Goal: Information Seeking & Learning: Learn about a topic

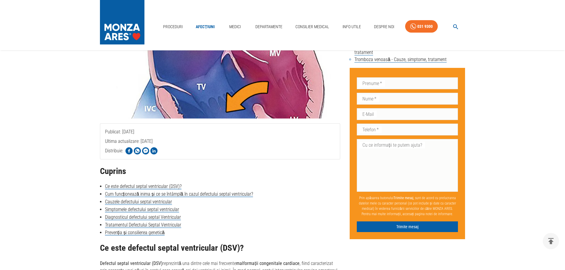
scroll to position [267, 0]
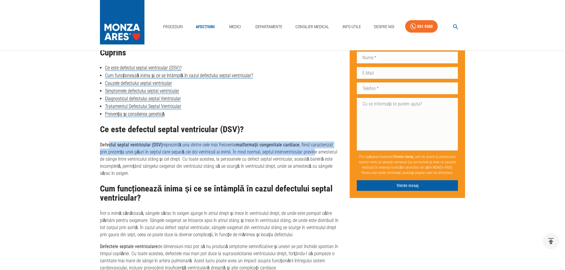
drag, startPoint x: 108, startPoint y: 145, endPoint x: 303, endPoint y: 150, distance: 194.8
click at [303, 150] on p "Defectul septal ventricular (DSV) reprezintă una dintre cele mai frecvente malf…" at bounding box center [220, 160] width 241 height 36
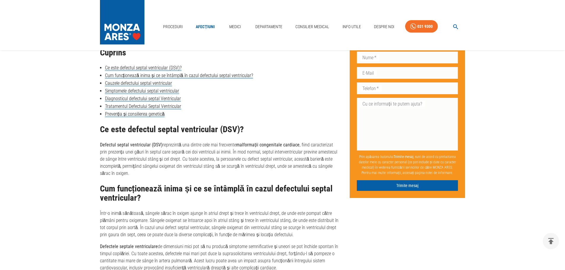
click at [290, 159] on p "Defectul septal ventricular (DSV) reprezintă una dintre cele mai frecvente malf…" at bounding box center [220, 160] width 241 height 36
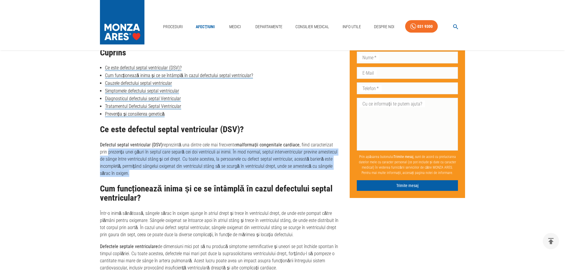
drag, startPoint x: 100, startPoint y: 152, endPoint x: 318, endPoint y: 171, distance: 218.1
click at [318, 171] on p "Defectul septal ventricular (DSV) reprezintă una dintre cele mai frecvente malf…" at bounding box center [220, 160] width 241 height 36
click at [139, 176] on p "Defectul septal ventricular (DSV) reprezintă una dintre cele mai frecvente malf…" at bounding box center [220, 160] width 241 height 36
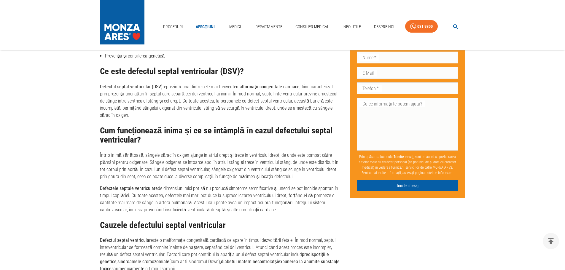
scroll to position [326, 0]
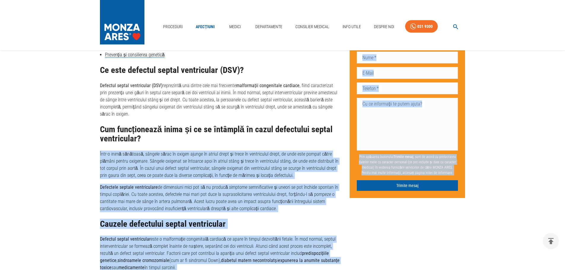
drag, startPoint x: 99, startPoint y: 154, endPoint x: 342, endPoint y: 166, distance: 242.8
click at [298, 174] on p "Într-o inimă sănătoasă, sângele sărac în oxigen ajunge în atriul drept și trece…" at bounding box center [220, 165] width 241 height 28
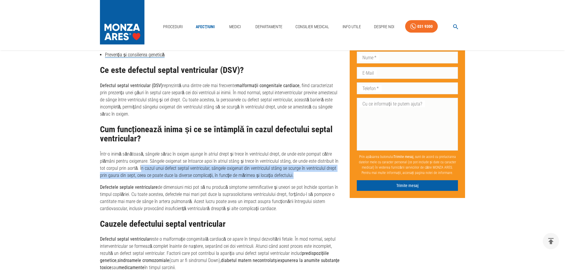
drag, startPoint x: 134, startPoint y: 168, endPoint x: 283, endPoint y: 177, distance: 149.3
click at [283, 177] on p "Într-o inimă sănătoasă, sângele sărac în oxigen ajunge în atriul drept și trece…" at bounding box center [220, 165] width 241 height 28
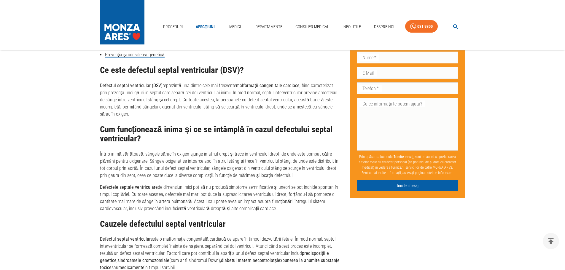
click at [125, 199] on p "Defectele septale ventriculare de dimensiuni mici pot să nu producă simptome se…" at bounding box center [220, 198] width 241 height 28
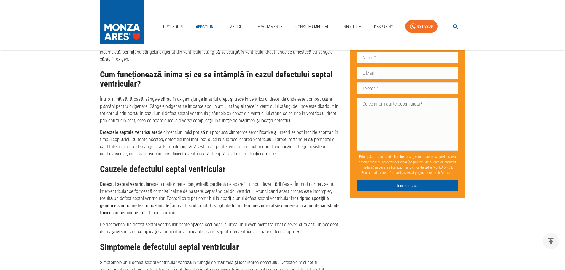
scroll to position [386, 0]
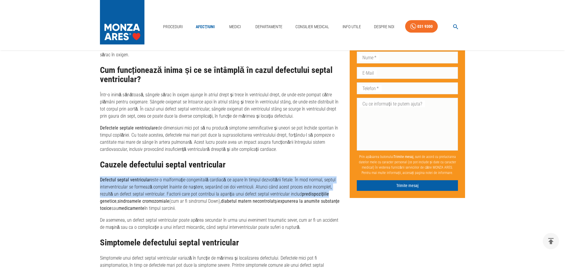
drag, startPoint x: 97, startPoint y: 178, endPoint x: 335, endPoint y: 193, distance: 238.2
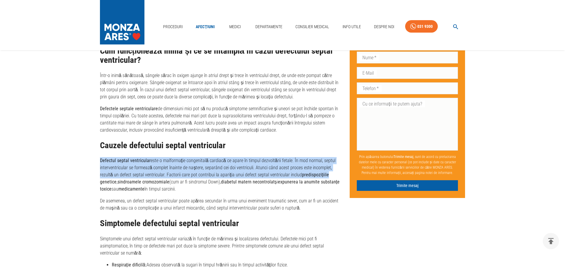
scroll to position [416, 0]
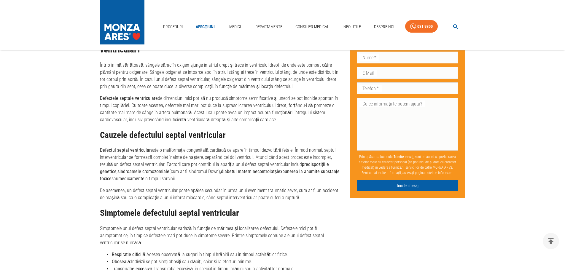
click at [245, 177] on p "Defectul septal ventricular este o malformație congenitală cardiacă ce apare în…" at bounding box center [220, 165] width 241 height 36
drag, startPoint x: 222, startPoint y: 172, endPoint x: 253, endPoint y: 180, distance: 32.3
click at [253, 180] on p "Defectul septal ventricular este o malformație congenitală cardiacă ce apare în…" at bounding box center [220, 165] width 241 height 36
click at [244, 183] on div "Ce este defectul septal ventricular (DSV)? Defectul septal ventricular (DSV) re…" at bounding box center [220, 192] width 241 height 430
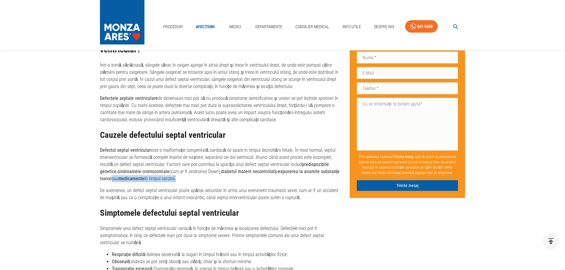
drag, startPoint x: 110, startPoint y: 179, endPoint x: 177, endPoint y: 177, distance: 66.8
click at [177, 177] on p "Defectul septal ventricular este o malformație congenitală cardiacă ce apare în…" at bounding box center [220, 165] width 241 height 36
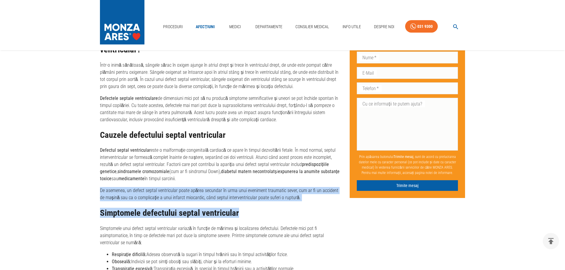
drag, startPoint x: 100, startPoint y: 191, endPoint x: 309, endPoint y: 202, distance: 209.2
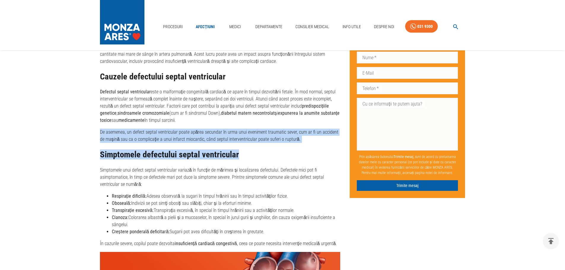
scroll to position [475, 0]
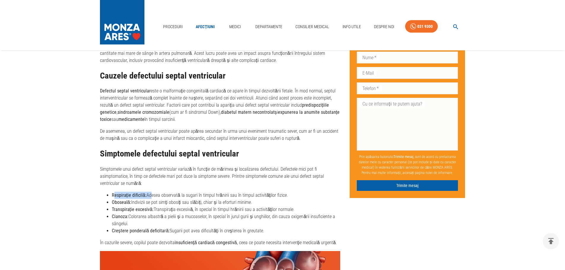
drag, startPoint x: 113, startPoint y: 193, endPoint x: 149, endPoint y: 197, distance: 35.8
click at [149, 197] on li "Respirație dificilă: Adesea observată la sugari în timpul hrănirii sau în timpu…" at bounding box center [226, 195] width 229 height 7
drag, startPoint x: 146, startPoint y: 204, endPoint x: 251, endPoint y: 202, distance: 105.7
click at [251, 202] on li "Oboseală: Indivizii se pot simți obosiți sau slăbiți, chiar și la eforturi mini…" at bounding box center [226, 202] width 229 height 7
drag, startPoint x: 112, startPoint y: 208, endPoint x: 297, endPoint y: 208, distance: 185.2
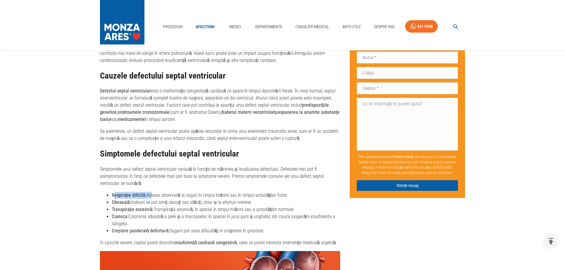
click at [297, 208] on li "Transpirație excesivă: Transpirația excesivă, în special în timpul hrănirii sau…" at bounding box center [226, 209] width 229 height 7
drag, startPoint x: 112, startPoint y: 216, endPoint x: 130, endPoint y: 221, distance: 18.2
click at [130, 221] on ul "Respirație dificilă: Adesea observată la sugari în timpul hrănirii sau în timpu…" at bounding box center [220, 213] width 241 height 43
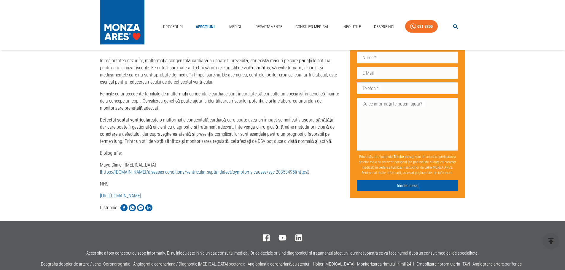
scroll to position [1228, 0]
